Goal: Contribute content: Add original content to the website for others to see

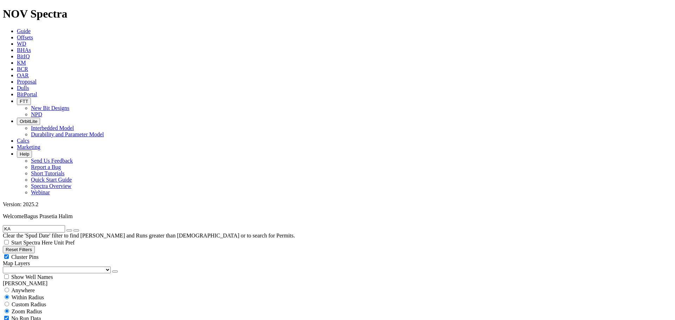
scroll to position [246, 0]
drag, startPoint x: 48, startPoint y: 33, endPoint x: -1, endPoint y: 29, distance: 49.4
type input "baffle"
click at [9, 240] on input "Start Spectra Here" at bounding box center [6, 242] width 5 height 5
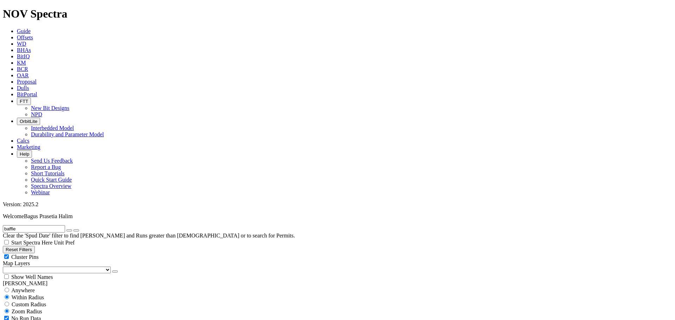
checkbox input "true"
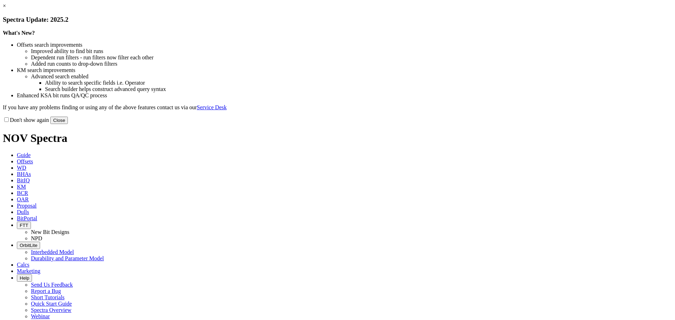
click at [68, 124] on button "Close" at bounding box center [59, 120] width 18 height 7
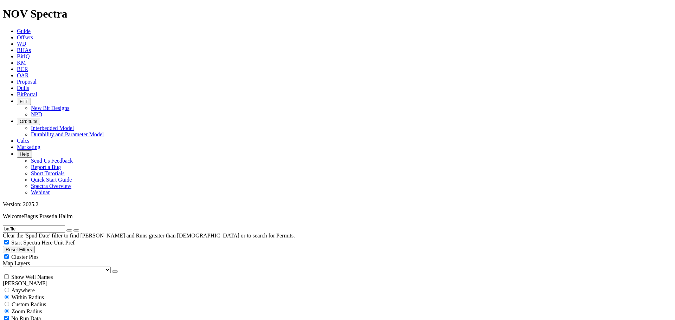
click at [76, 231] on icon "submit" at bounding box center [76, 231] width 0 height 0
drag, startPoint x: 41, startPoint y: 31, endPoint x: -28, endPoint y: 31, distance: 69.2
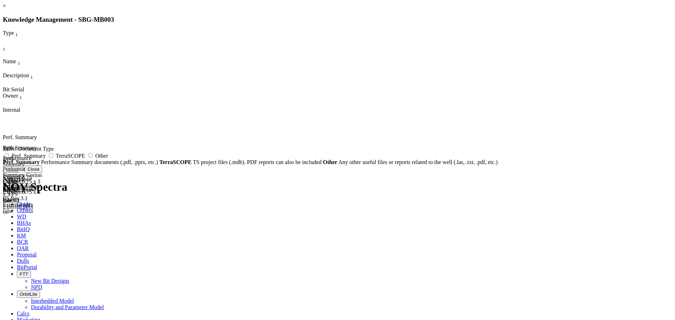
click at [6, 9] on link "×" at bounding box center [4, 6] width 3 height 6
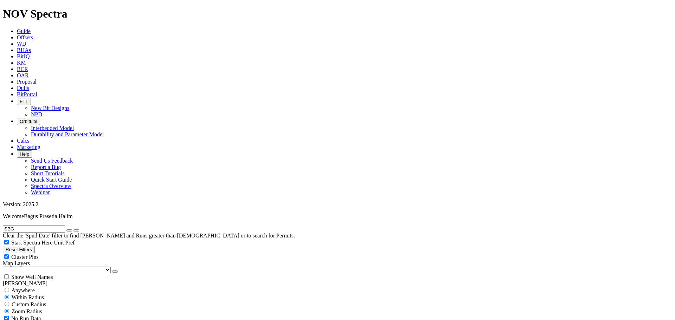
drag, startPoint x: 12, startPoint y: 32, endPoint x: -48, endPoint y: 37, distance: 60.6
drag, startPoint x: 20, startPoint y: 32, endPoint x: -31, endPoint y: 39, distance: 50.8
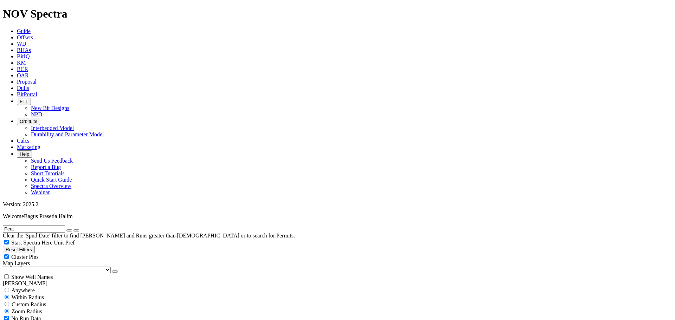
scroll to position [70, 0]
type input "Peat"
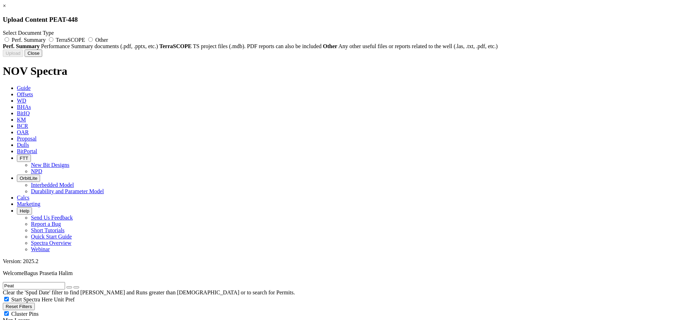
click at [46, 38] on span "Perf. Summary" at bounding box center [29, 40] width 34 height 6
click at [9, 38] on input "Perf. Summary" at bounding box center [7, 39] width 5 height 5
radio input "true"
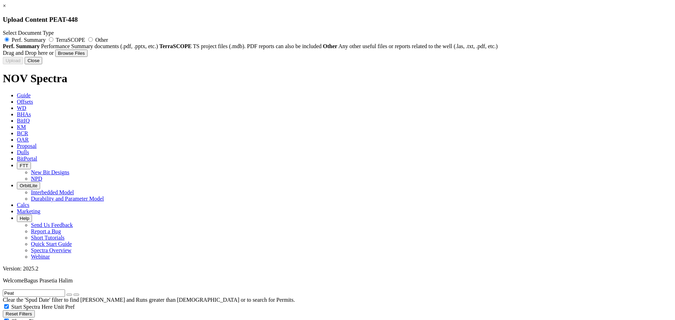
type input "Performance Summary Corion Express 8.75 x 3 PS Rev.3.1.pptx"
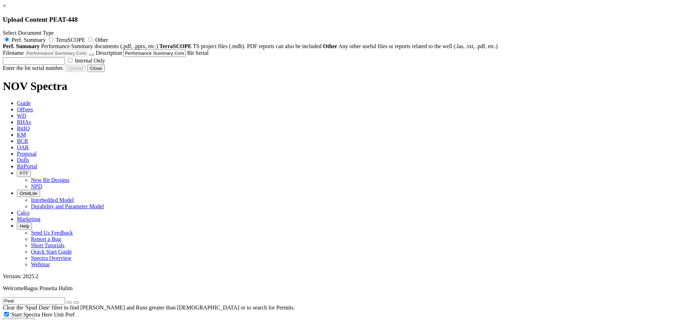
click at [105, 64] on label "Internal Only" at bounding box center [85, 61] width 39 height 6
click at [72, 63] on input "Internal Only" at bounding box center [70, 60] width 5 height 5
checkbox input "true"
click at [65, 65] on input "text" at bounding box center [34, 60] width 62 height 7
paste input "F301477"
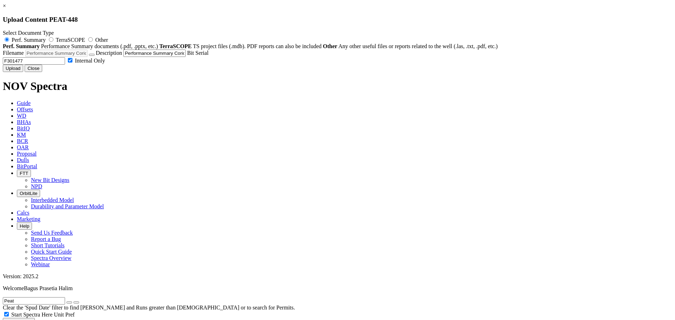
type input "F301477"
click at [23, 72] on button "Upload" at bounding box center [13, 68] width 20 height 7
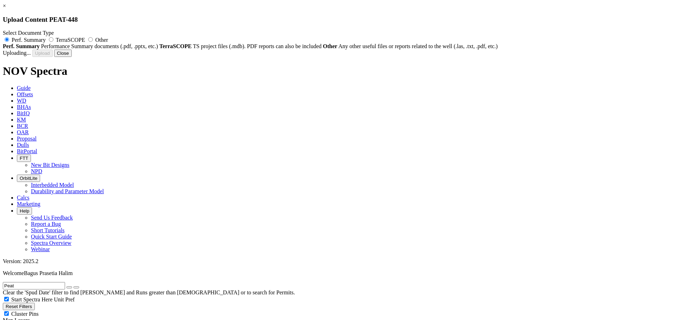
radio input "false"
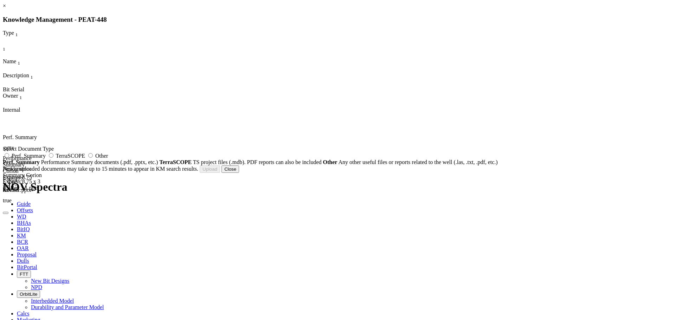
click at [239, 173] on button "Close" at bounding box center [230, 169] width 18 height 7
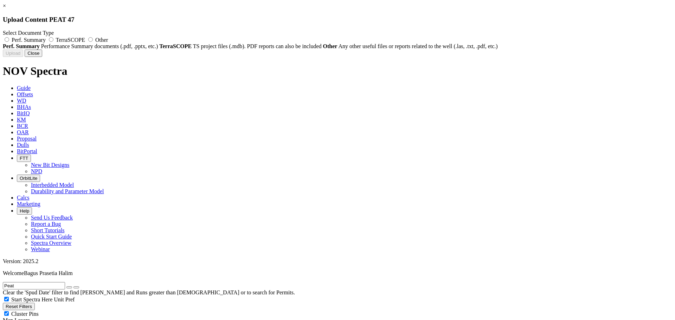
click at [46, 38] on span "Perf. Summary" at bounding box center [29, 40] width 34 height 6
click at [9, 38] on input "Perf. Summary" at bounding box center [7, 39] width 5 height 5
radio input "true"
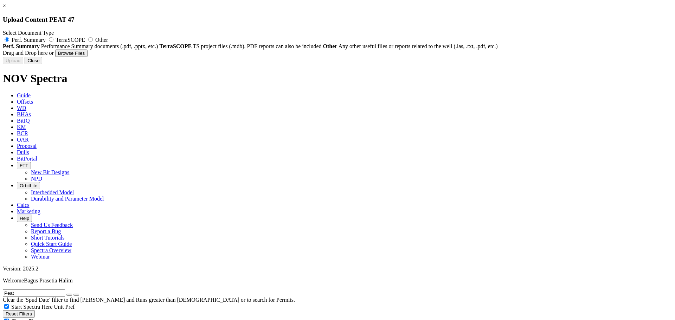
type input "Performance Summary Corion Express 8.75 x 3 PS Rev.3.1.pptx"
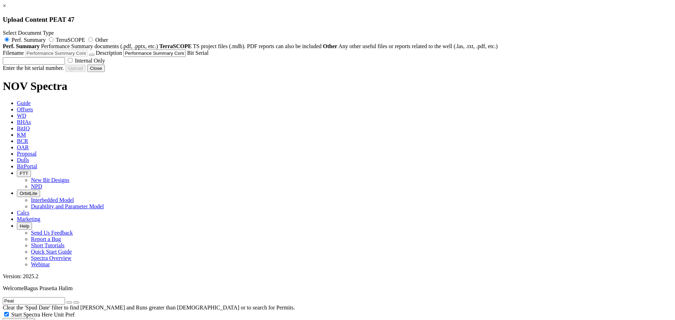
click at [65, 65] on input "text" at bounding box center [34, 60] width 62 height 7
paste input "F301477"
type input "F301477"
click at [105, 64] on label "Internal Only" at bounding box center [85, 61] width 39 height 6
click at [72, 63] on input "Internal Only" at bounding box center [70, 60] width 5 height 5
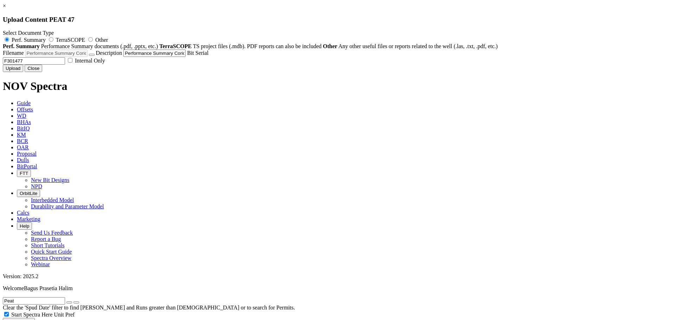
checkbox input "true"
click at [23, 72] on button "Upload" at bounding box center [13, 68] width 20 height 7
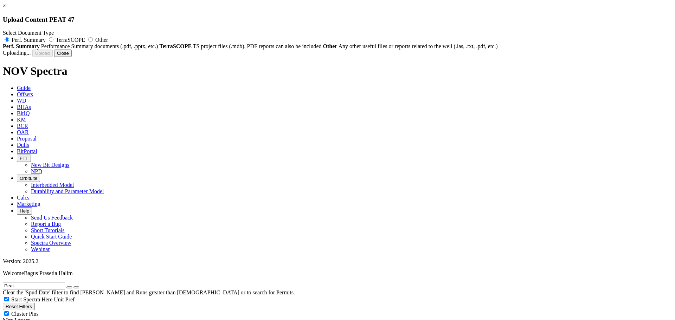
radio input "false"
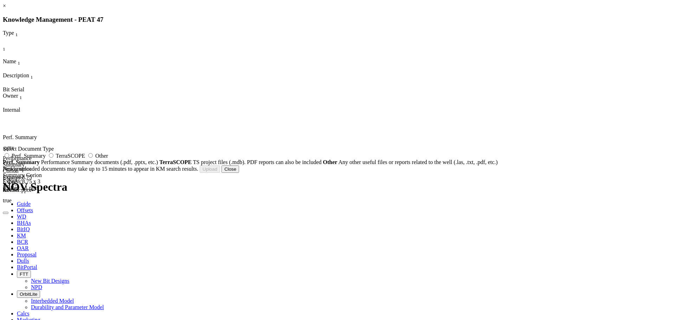
click at [239, 173] on button "Close" at bounding box center [230, 169] width 18 height 7
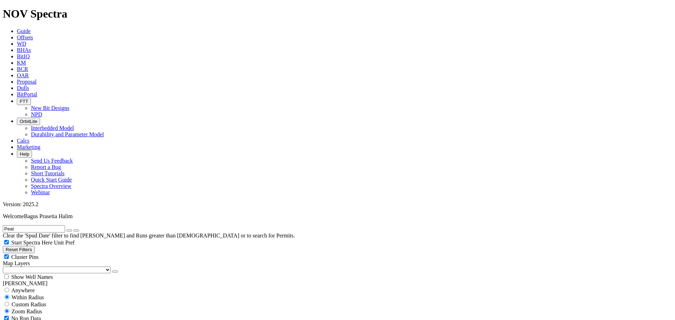
drag, startPoint x: 34, startPoint y: 30, endPoint x: -21, endPoint y: 39, distance: 55.1
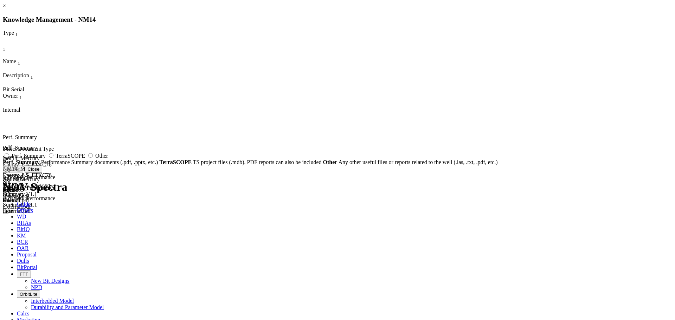
click at [42, 173] on button "Close" at bounding box center [34, 169] width 18 height 7
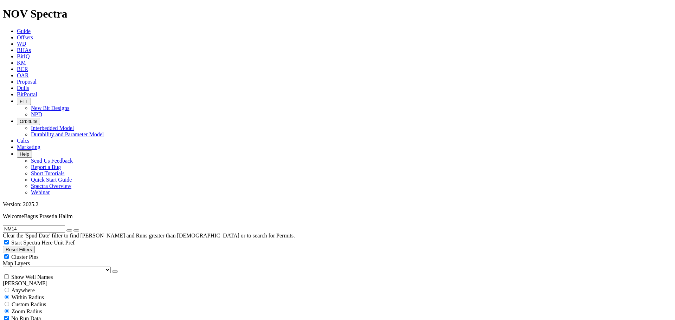
drag, startPoint x: 34, startPoint y: 31, endPoint x: -24, endPoint y: 31, distance: 58.3
click at [61, 225] on input "MHW31" at bounding box center [34, 228] width 62 height 7
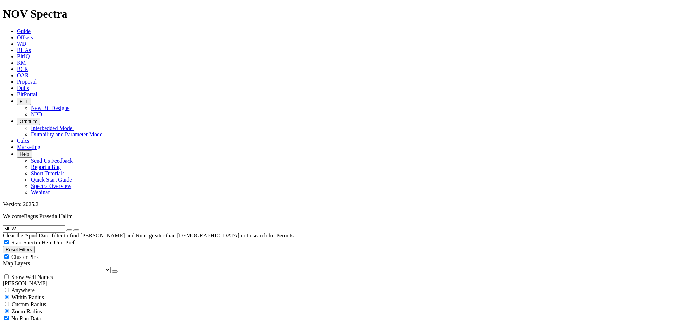
drag, startPoint x: -36, startPoint y: 39, endPoint x: -44, endPoint y: 40, distance: 8.5
click at [47, 225] on input "WK-275" at bounding box center [34, 228] width 62 height 7
type input "WK275"
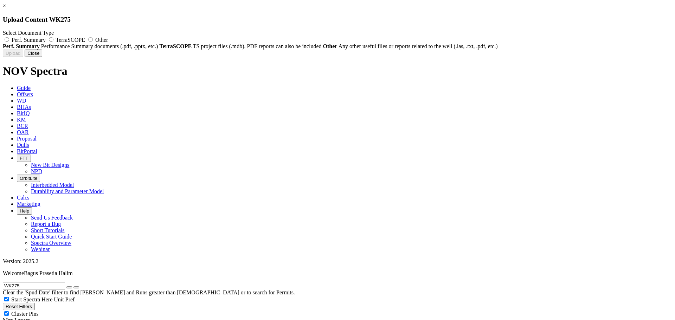
drag, startPoint x: 306, startPoint y: 39, endPoint x: 306, endPoint y: 43, distance: 3.9
click at [46, 39] on span "Perf. Summary" at bounding box center [29, 40] width 34 height 6
click at [9, 39] on input "Perf. Summary" at bounding box center [7, 39] width 5 height 5
radio input "true"
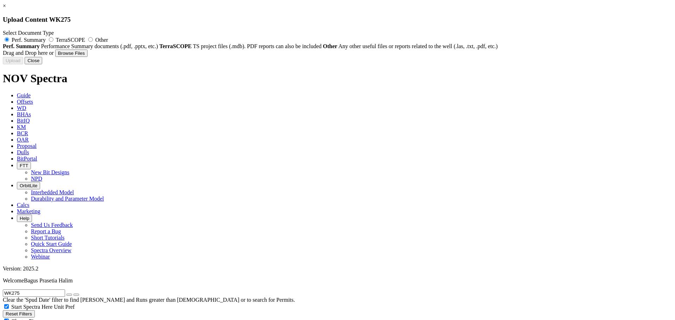
type input "20.75in_Kraken_Wk-275-RH_Performance_Summary_External v.1.2.pptx"
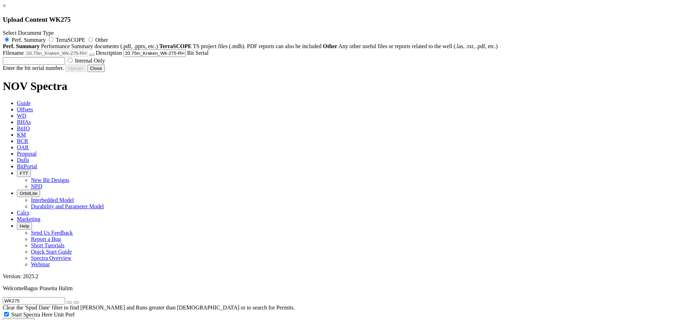
drag, startPoint x: 362, startPoint y: 137, endPoint x: 371, endPoint y: 140, distance: 9.5
click at [65, 65] on input "text" at bounding box center [34, 60] width 62 height 7
paste input "E267906"
type input "E267906"
click at [23, 72] on button "Upload" at bounding box center [13, 68] width 20 height 7
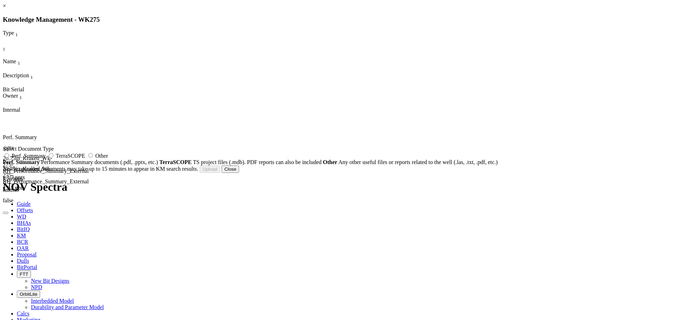
click at [47, 156] on label "Perf. Summary" at bounding box center [25, 156] width 44 height 6
click at [9, 156] on input "Perf. Summary" at bounding box center [7, 155] width 5 height 5
radio input "true"
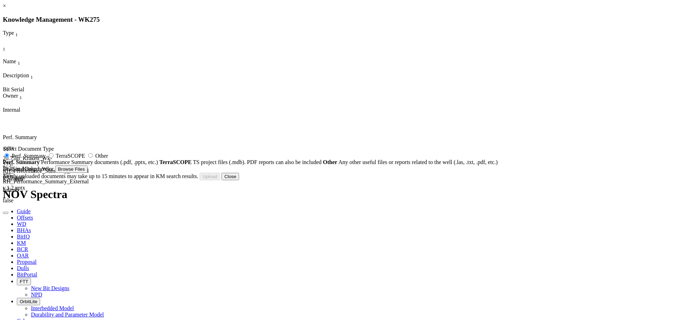
type input "20.75in_Kraken_Wk-275-RH_Performance_Summary_Internal v.1.2.pptx"
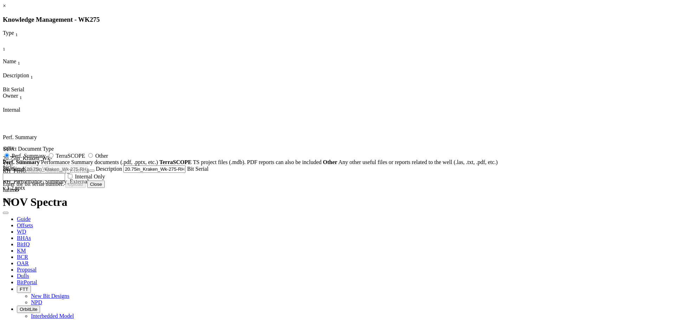
click at [105, 180] on span "Internal Only" at bounding box center [90, 177] width 30 height 6
click at [72, 179] on input "Internal Only" at bounding box center [70, 176] width 5 height 5
checkbox input "true"
click at [65, 181] on input "text" at bounding box center [34, 176] width 62 height 7
paste input "E267906"
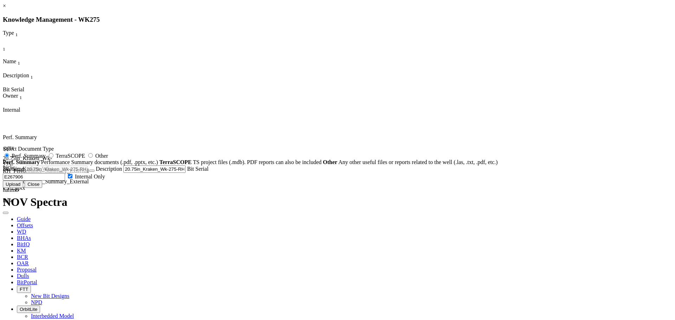
type input "E267906"
click at [427, 188] on div "Enter the bit serial number. Uploading... Newly uploaded documents may take up …" at bounding box center [337, 184] width 669 height 7
click at [23, 188] on button "Upload" at bounding box center [13, 184] width 20 height 7
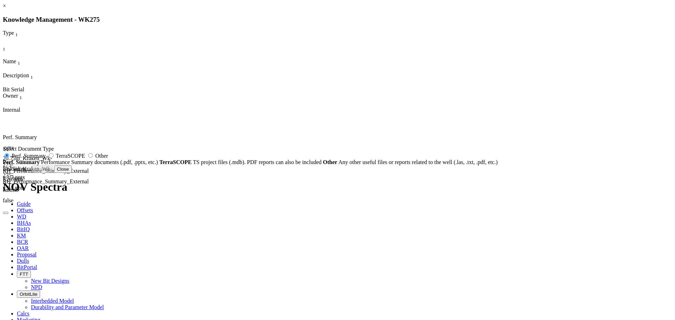
radio input "false"
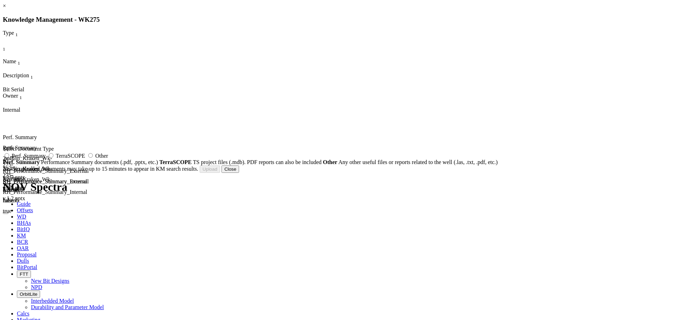
click at [239, 173] on button "Close" at bounding box center [230, 169] width 18 height 7
